Goal: Transaction & Acquisition: Purchase product/service

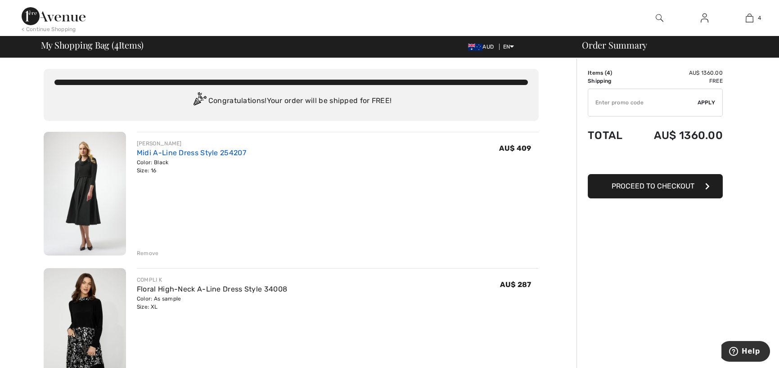
click at [194, 153] on link "Midi A-Line Dress Style 254207" at bounding box center [191, 153] width 109 height 9
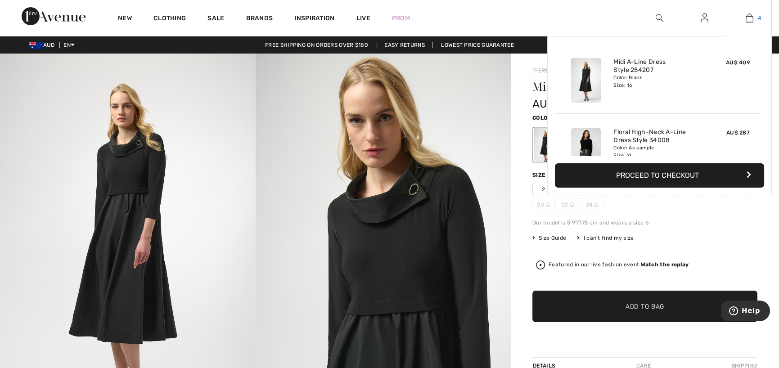
click at [747, 16] on img at bounding box center [750, 18] width 8 height 11
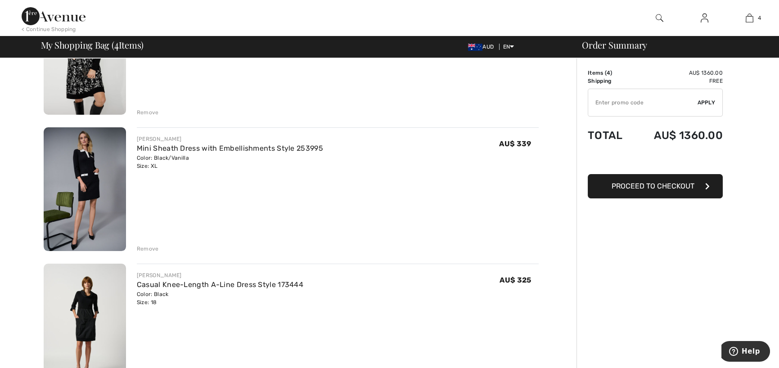
scroll to position [225, 0]
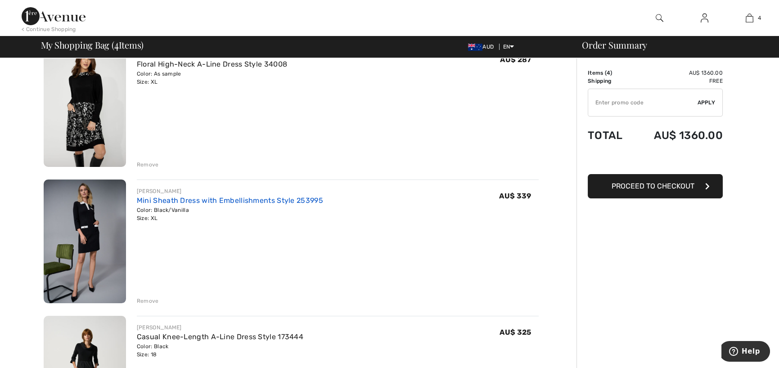
click at [146, 201] on link "Mini Sheath Dress with Embellishments Style 253995" at bounding box center [230, 200] width 186 height 9
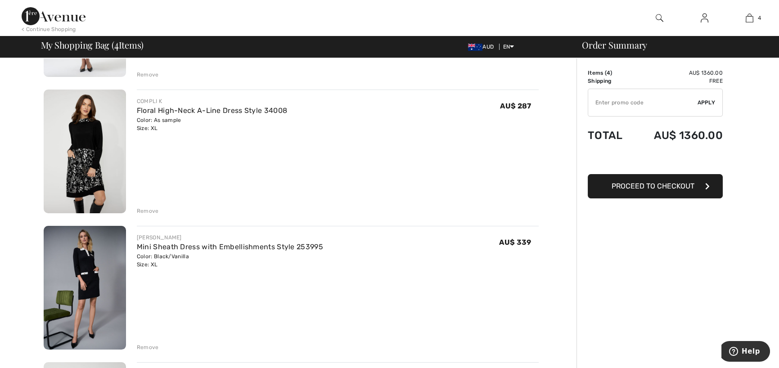
scroll to position [171, 0]
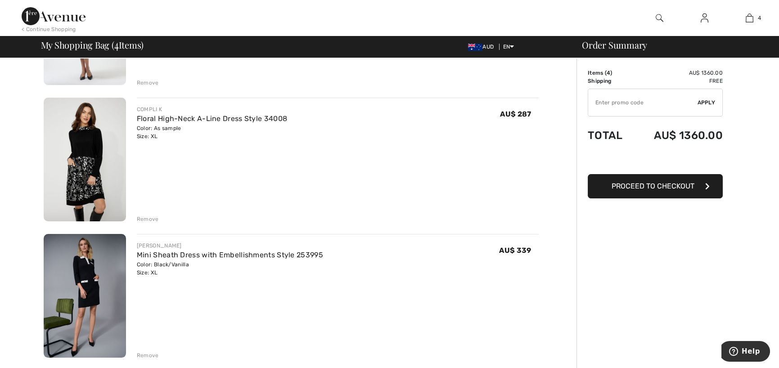
drag, startPoint x: 156, startPoint y: 115, endPoint x: 337, endPoint y: 141, distance: 182.3
click at [337, 141] on div "COMPLI K Floral High-Neck A-Line Dress Style 34008 Color: As sample Size: XL Fi…" at bounding box center [338, 161] width 402 height 126
click at [144, 220] on div "Remove" at bounding box center [148, 219] width 22 height 8
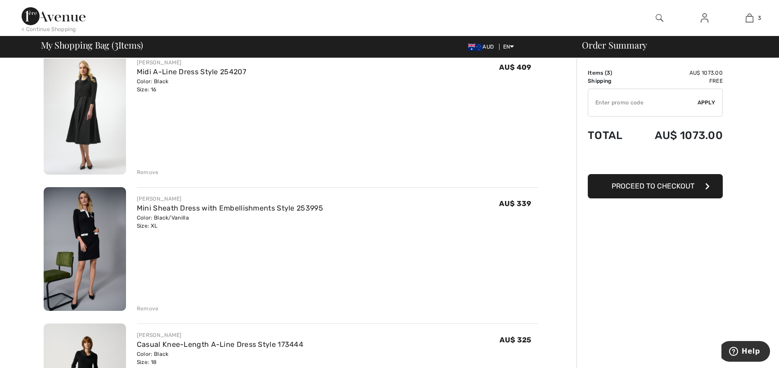
scroll to position [81, 0]
click at [152, 171] on div "Remove" at bounding box center [148, 173] width 22 height 8
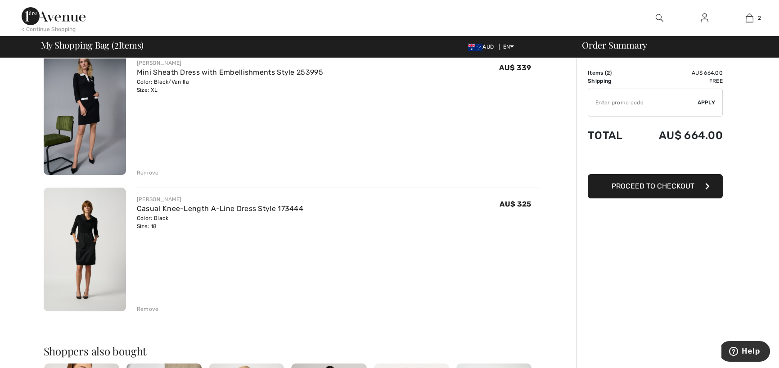
click at [153, 172] on div "Remove" at bounding box center [148, 173] width 22 height 8
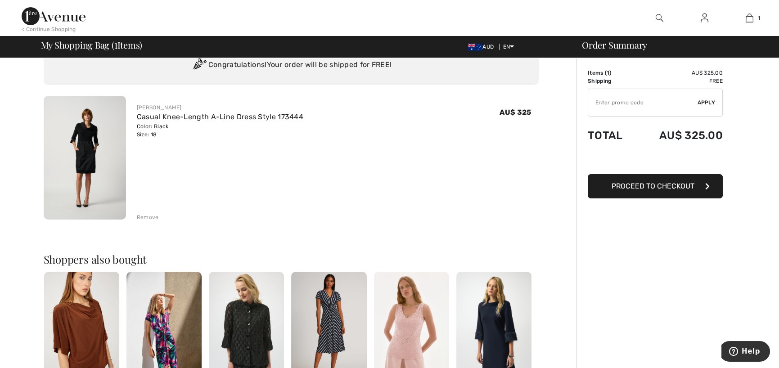
scroll to position [0, 0]
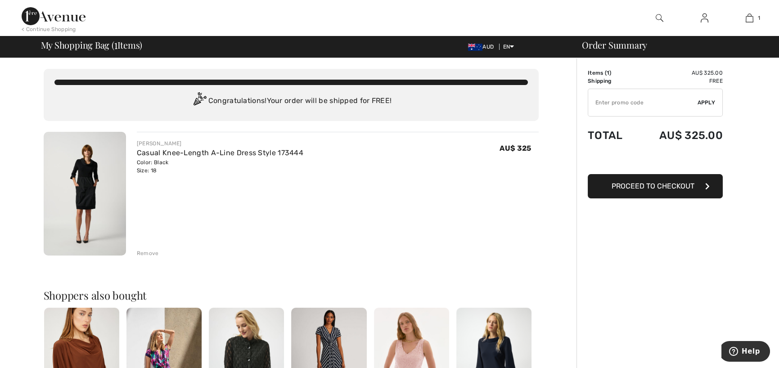
click at [52, 17] on img at bounding box center [54, 16] width 64 height 18
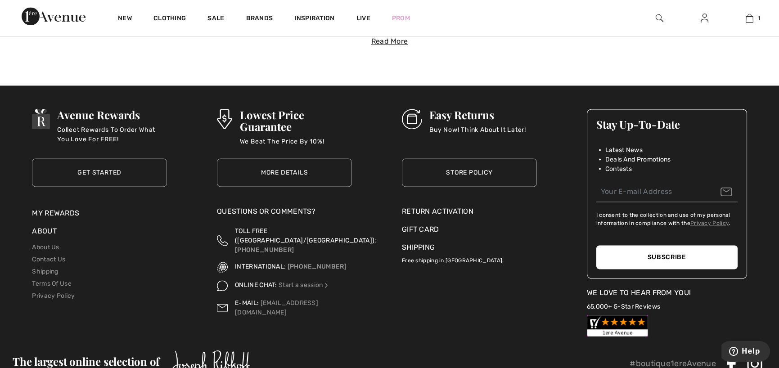
scroll to position [3325, 0]
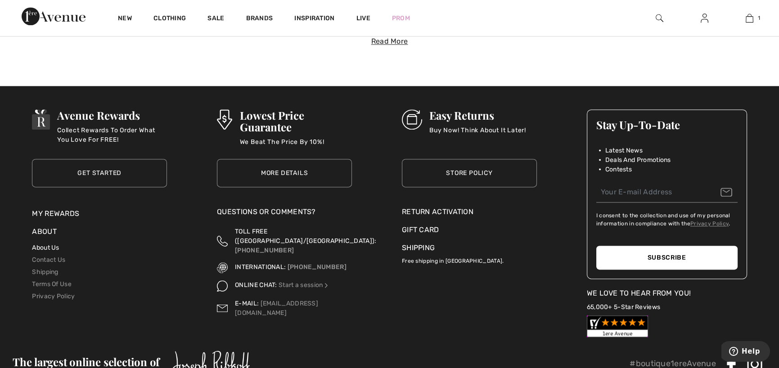
click at [49, 248] on link "About Us" at bounding box center [45, 248] width 27 height 8
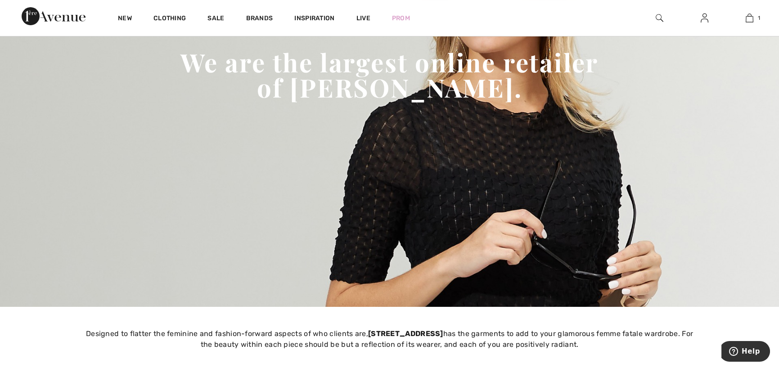
scroll to position [135, 0]
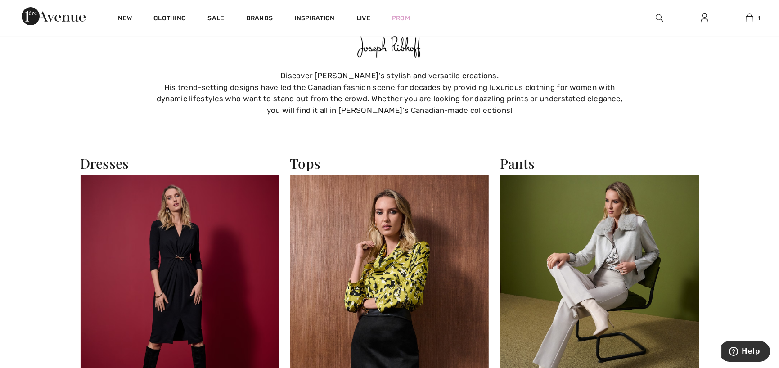
scroll to position [668, 0]
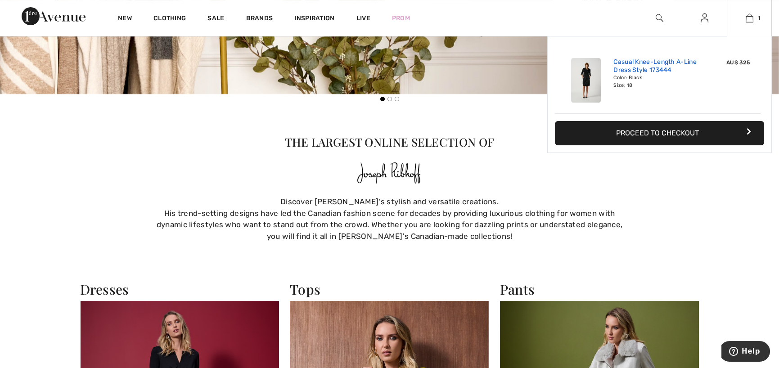
click at [639, 64] on link "Casual Knee-Length A-Line Dress Style 173444" at bounding box center [658, 66] width 89 height 16
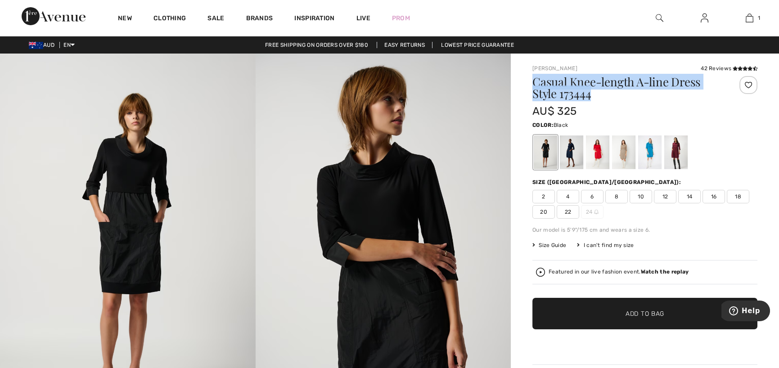
drag, startPoint x: 534, startPoint y: 82, endPoint x: 605, endPoint y: 98, distance: 72.1
click at [605, 98] on h1 "Casual Knee-length A-line Dress Style 173444" at bounding box center [627, 87] width 188 height 23
copy h1 "Casual Knee-length A-line Dress Style 173444"
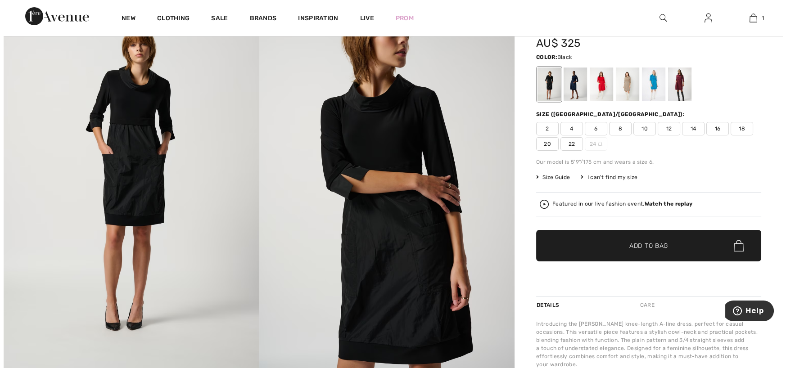
scroll to position [90, 0]
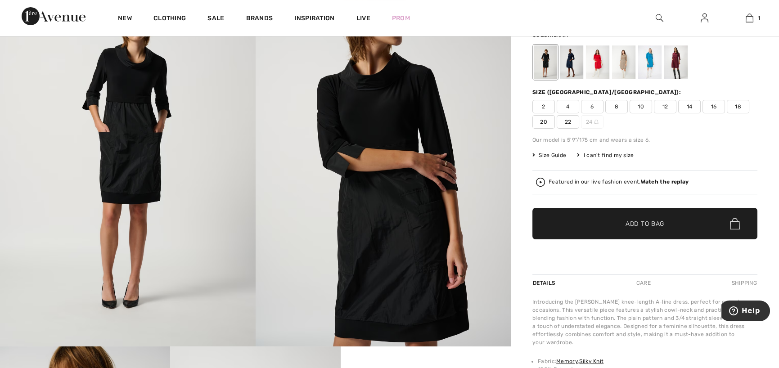
click at [671, 184] on strong "Watch the replay" at bounding box center [665, 182] width 48 height 6
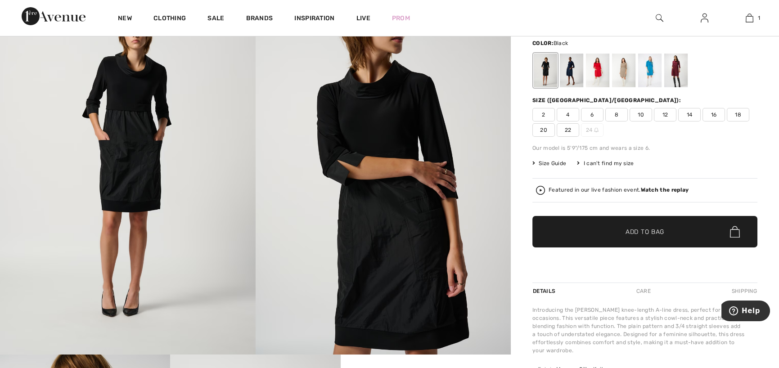
scroll to position [0, 0]
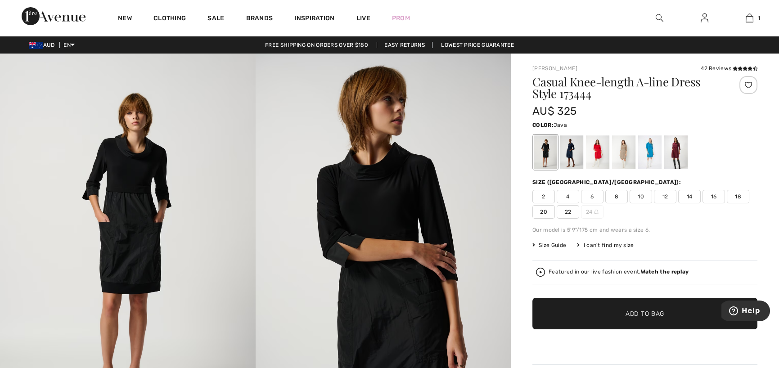
click at [625, 151] on div at bounding box center [623, 152] width 23 height 34
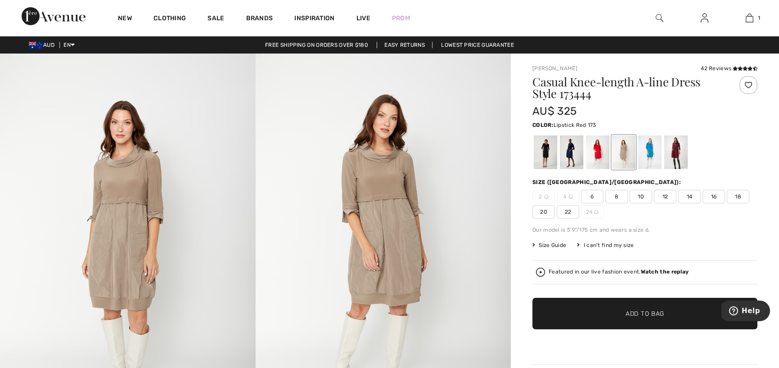
click at [596, 151] on div at bounding box center [597, 152] width 23 height 34
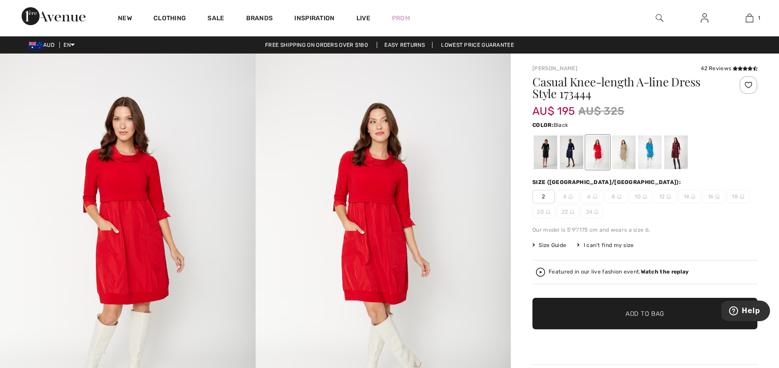
click at [549, 152] on div at bounding box center [545, 152] width 23 height 34
